Goal: Transaction & Acquisition: Purchase product/service

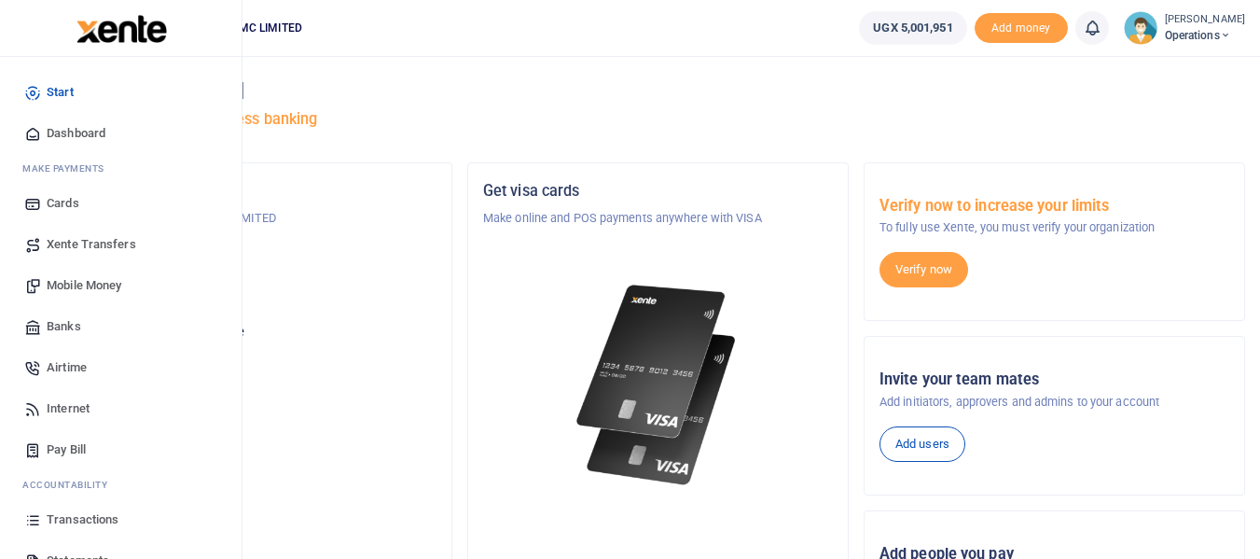
click at [110, 286] on span "Mobile Money" at bounding box center [84, 285] width 75 height 19
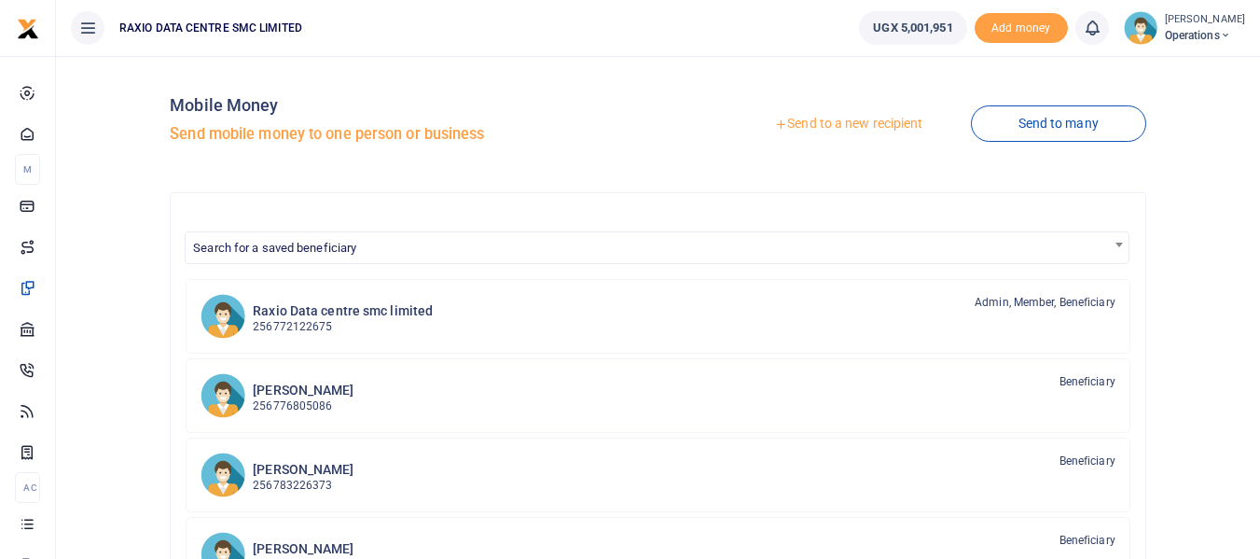
click at [838, 123] on link "Send to a new recipient" at bounding box center [849, 124] width 244 height 34
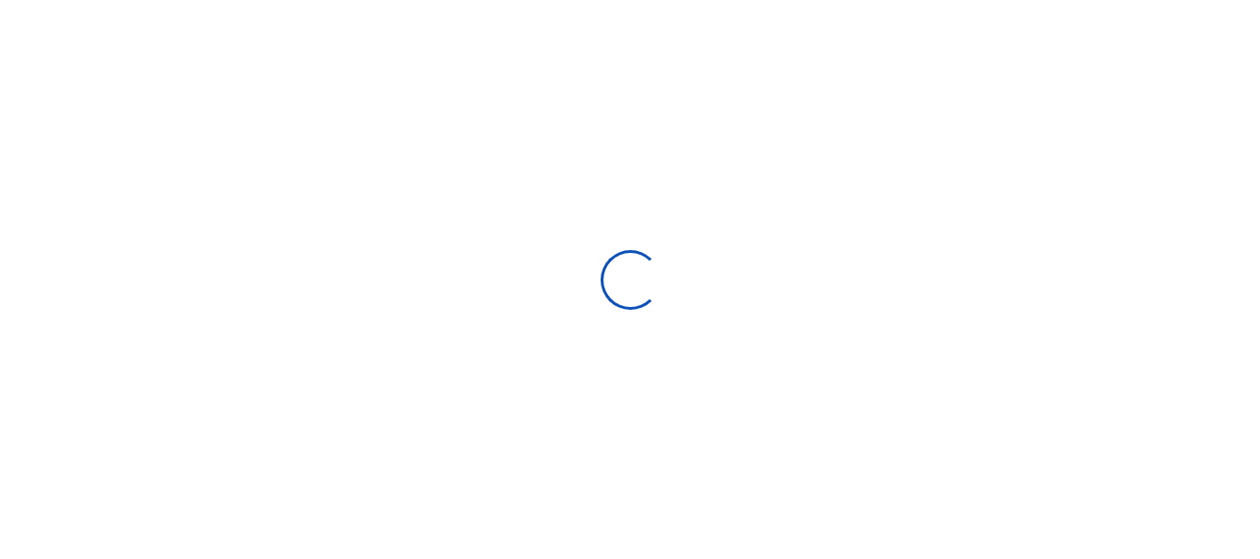
select select
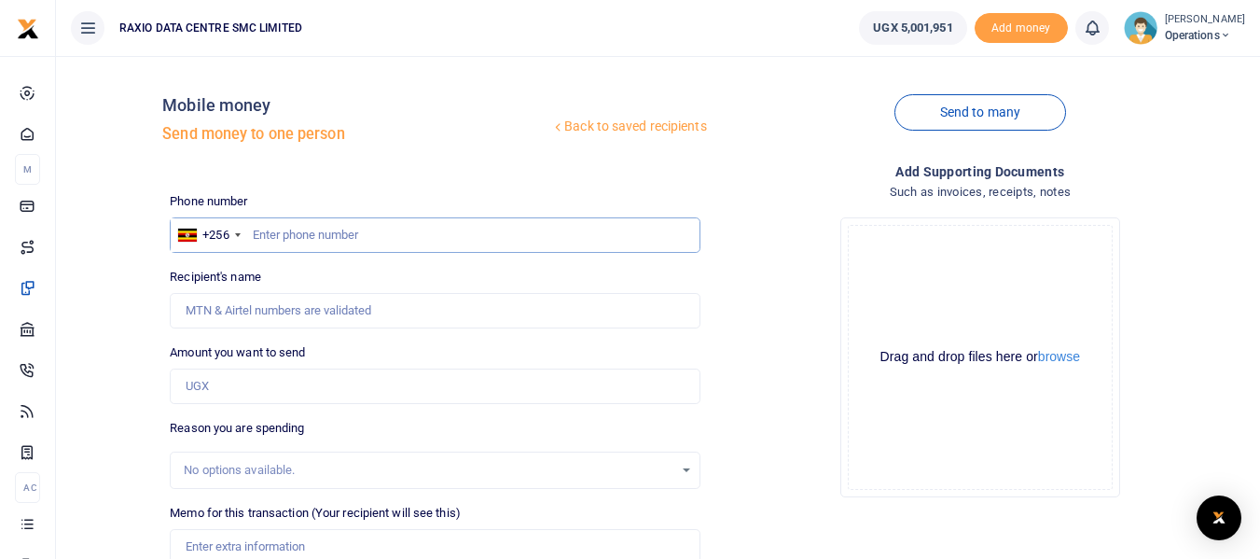
click at [397, 237] on input "text" at bounding box center [435, 234] width 530 height 35
paste input "0782975800"
type input "0782975800"
type input "[PERSON_NAME]"
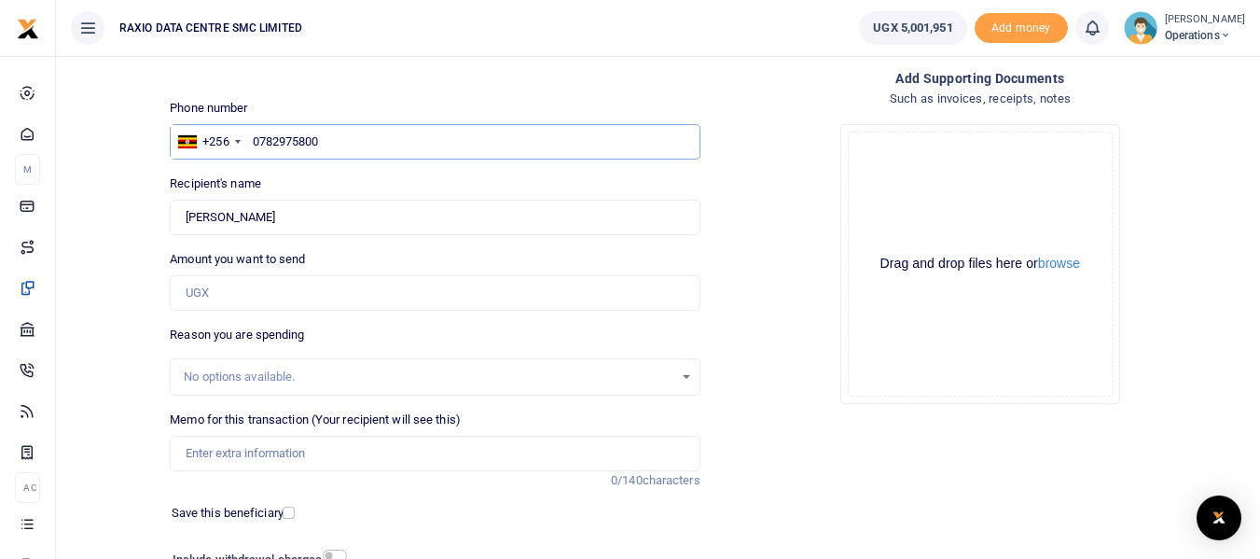
type input "0782975800"
click at [283, 299] on input "Amount you want to send" at bounding box center [435, 292] width 530 height 35
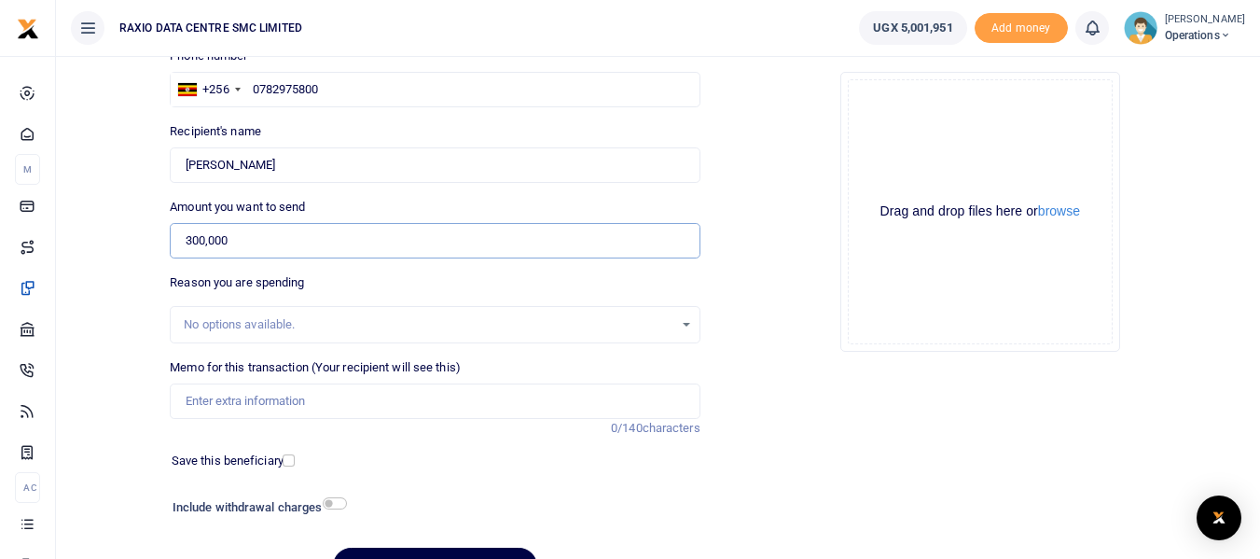
scroll to position [187, 0]
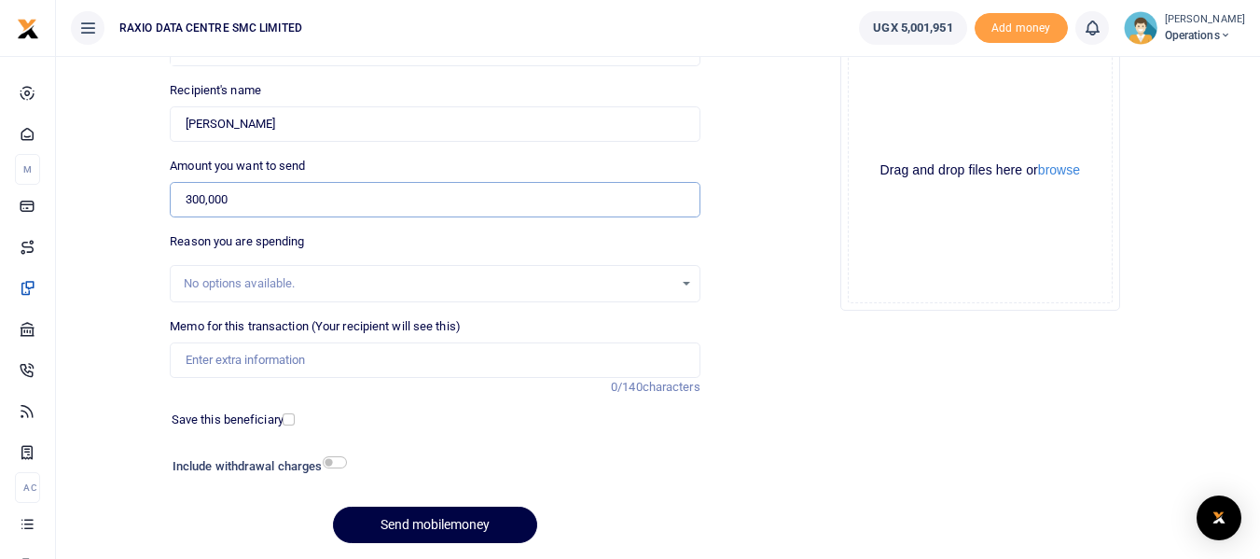
type input "300,000"
click at [344, 284] on div "No options available." at bounding box center [428, 283] width 489 height 19
click at [689, 286] on div "No options available." at bounding box center [435, 283] width 528 height 21
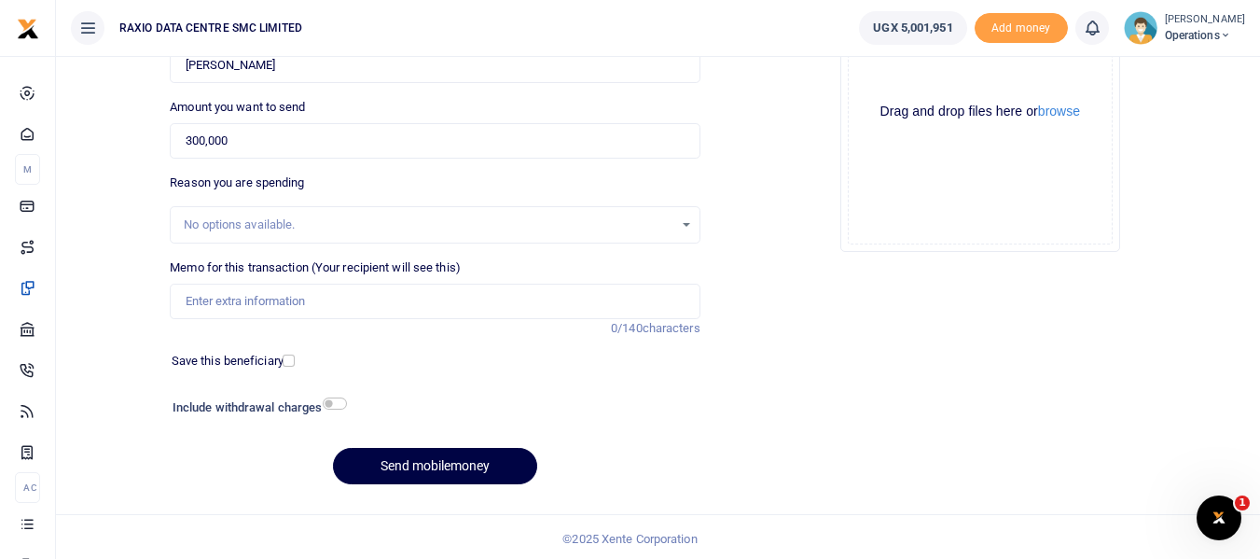
scroll to position [249, 0]
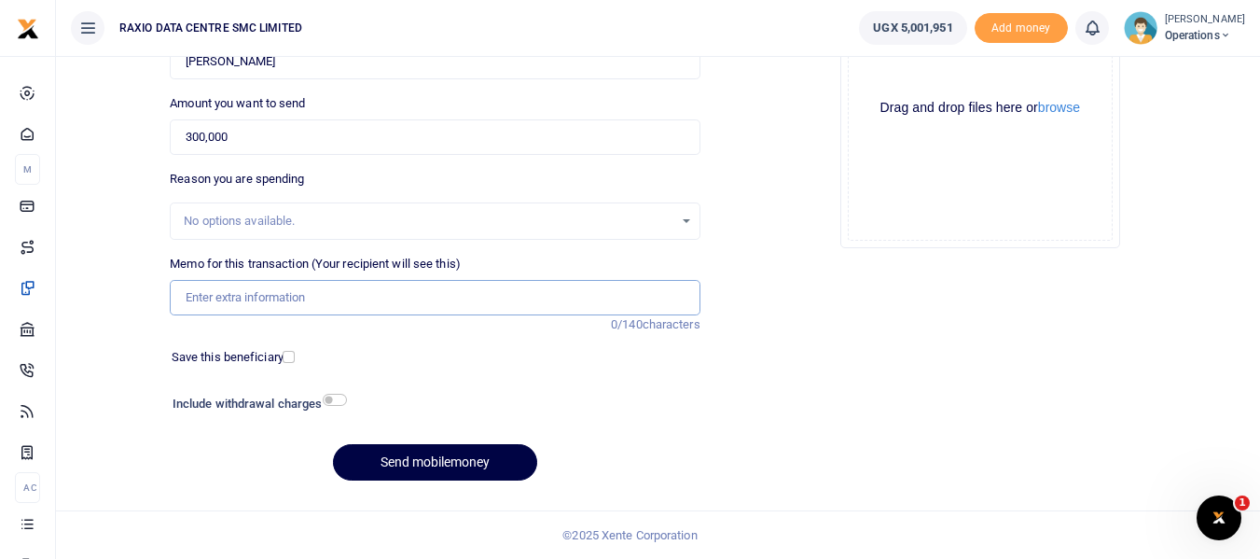
click at [379, 286] on input "Memo for this transaction (Your recipient will see this)" at bounding box center [435, 297] width 530 height 35
click at [375, 305] on input "Memo for this transaction (Your recipient will see this)" at bounding box center [435, 297] width 530 height 35
paste input "Facilitation for 2025 Fire Compliance Inspection"
type input "Facilitation for 2025 Fire Compliance Inspection"
click at [425, 343] on div "Phone number +256 Uganda +256 0782975800 Phone is required. Recipient's name Fo…" at bounding box center [434, 219] width 545 height 553
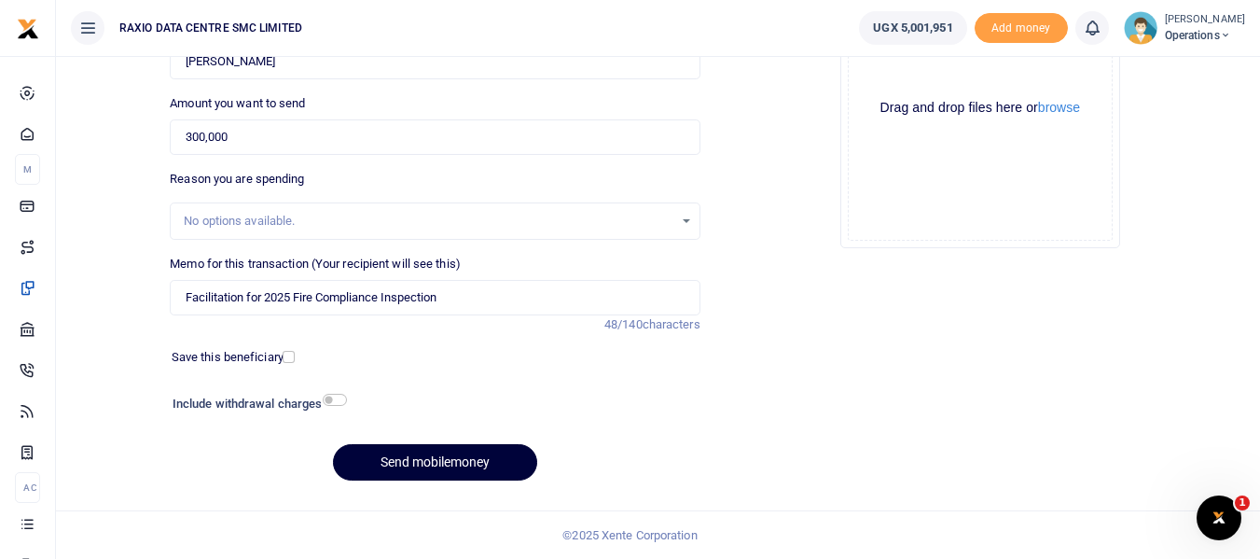
click at [453, 467] on button "Send mobilemoney" at bounding box center [435, 462] width 204 height 36
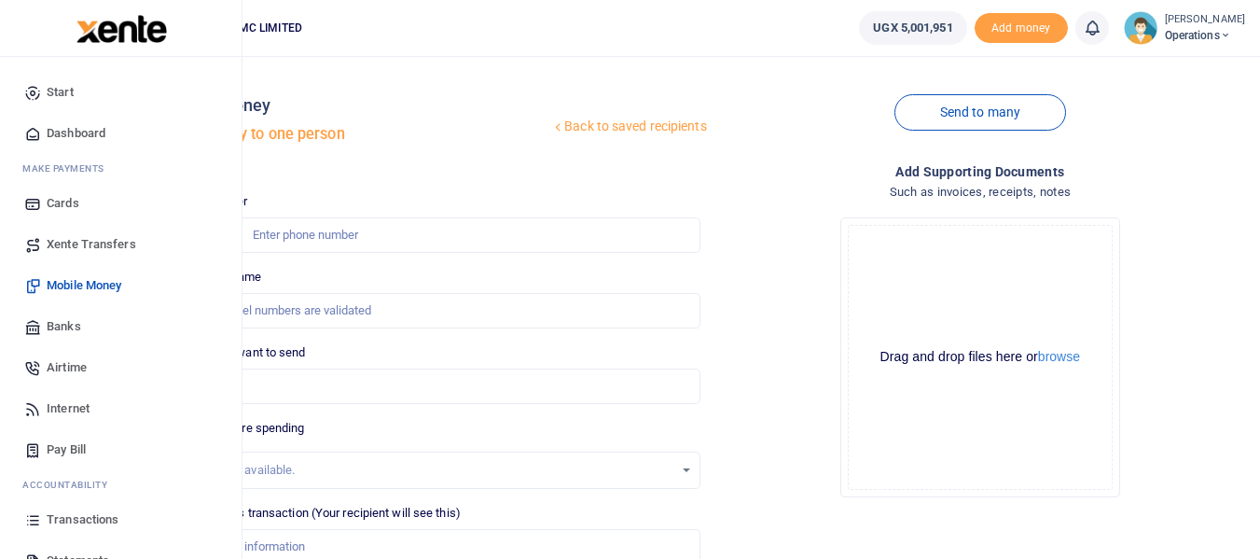
click at [99, 514] on span "Transactions" at bounding box center [83, 519] width 72 height 19
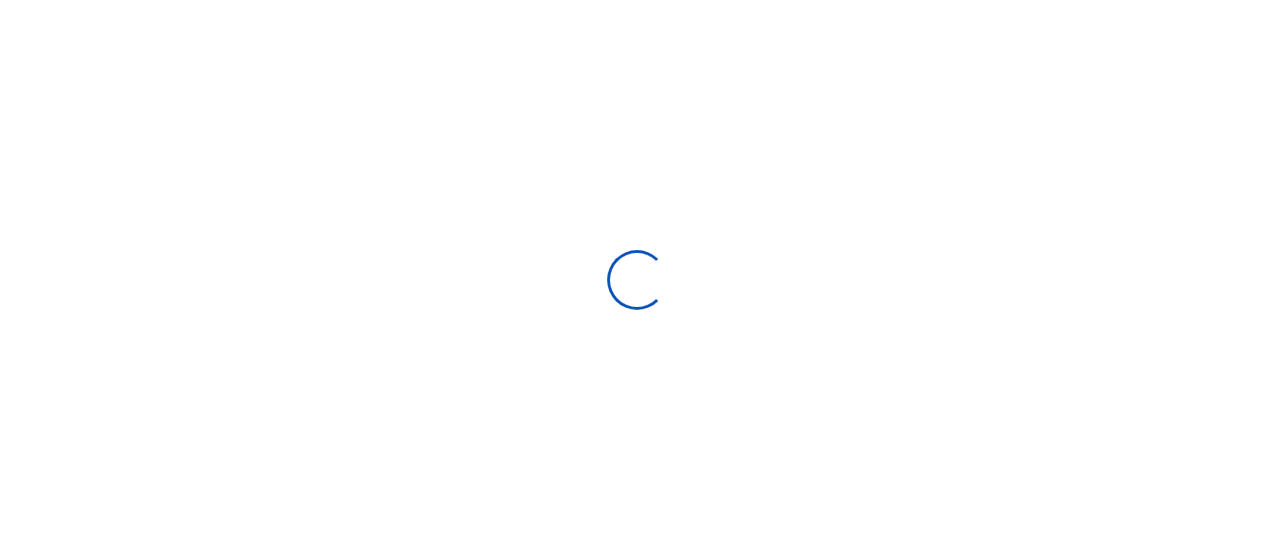
select select
type input "[DATE] - [DATE]"
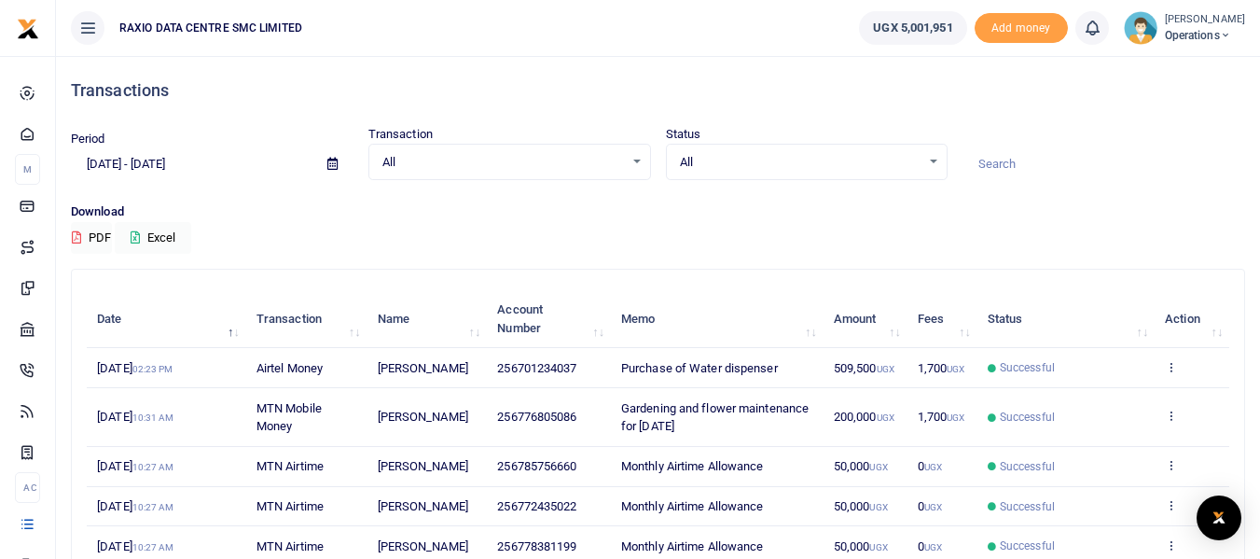
click at [190, 168] on input "[DATE] - [DATE]" at bounding box center [192, 164] width 242 height 32
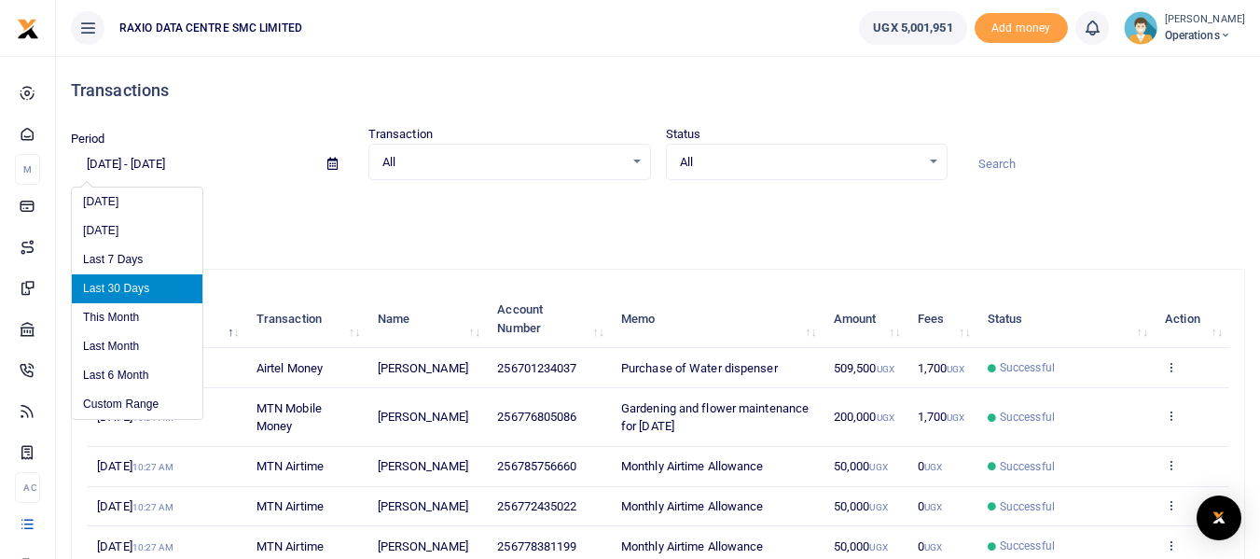
click at [121, 160] on input "[DATE] - [DATE]" at bounding box center [192, 164] width 242 height 32
click at [305, 207] on p "Download" at bounding box center [658, 212] width 1175 height 20
